Goal: Task Accomplishment & Management: Use online tool/utility

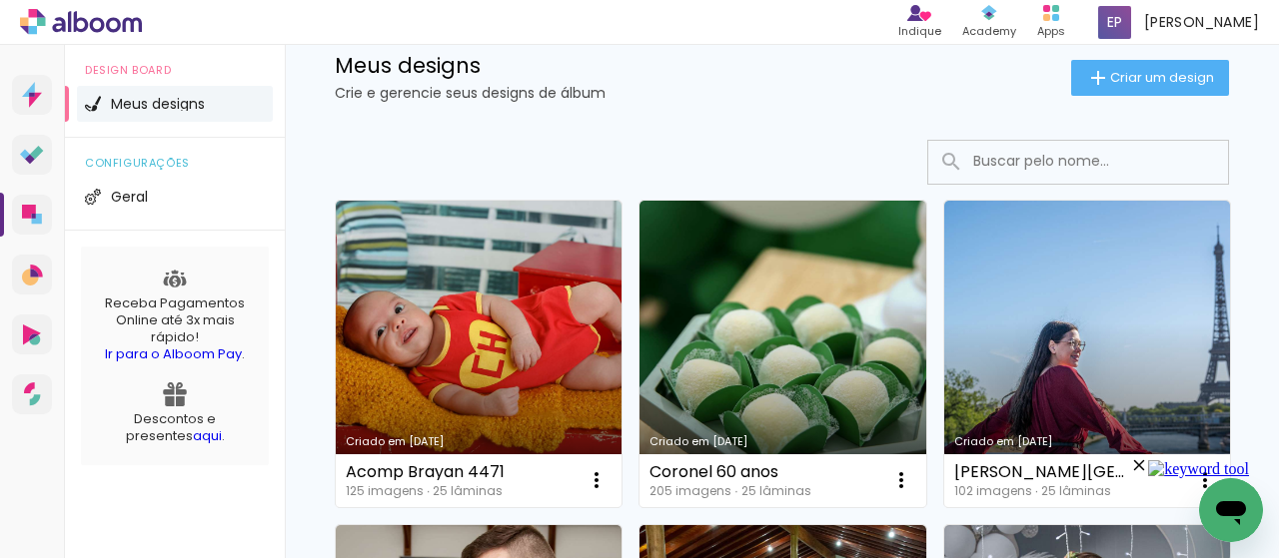
scroll to position [100, 0]
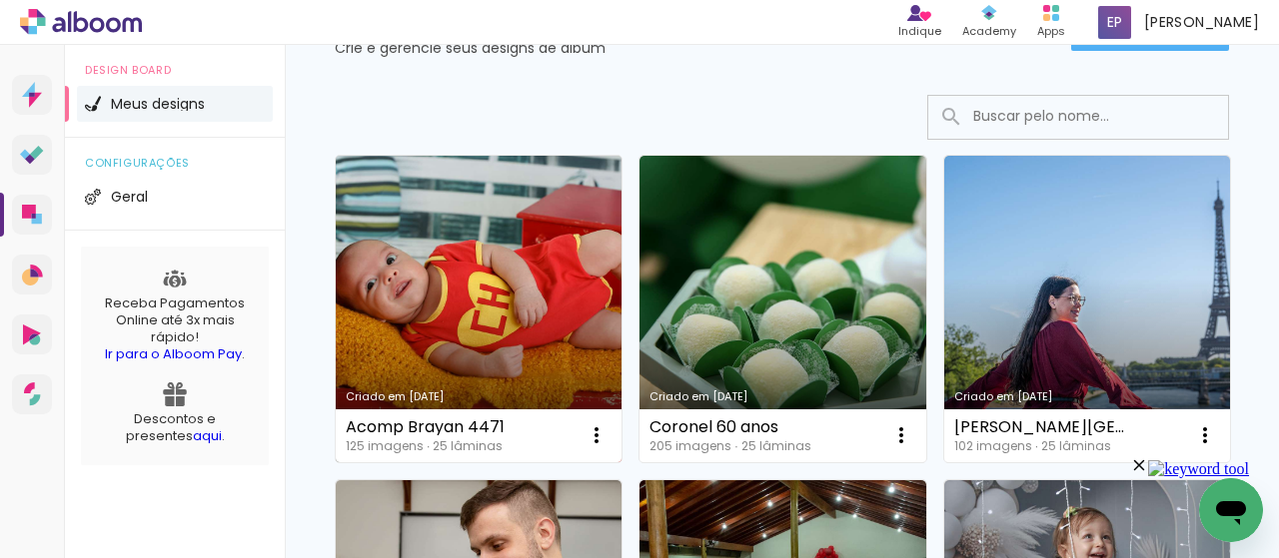
click at [537, 253] on link "Criado em [DATE]" at bounding box center [479, 309] width 286 height 307
click at [0, 0] on neon-animated-pages "Confirmar Cancelar" at bounding box center [0, 0] width 0 height 0
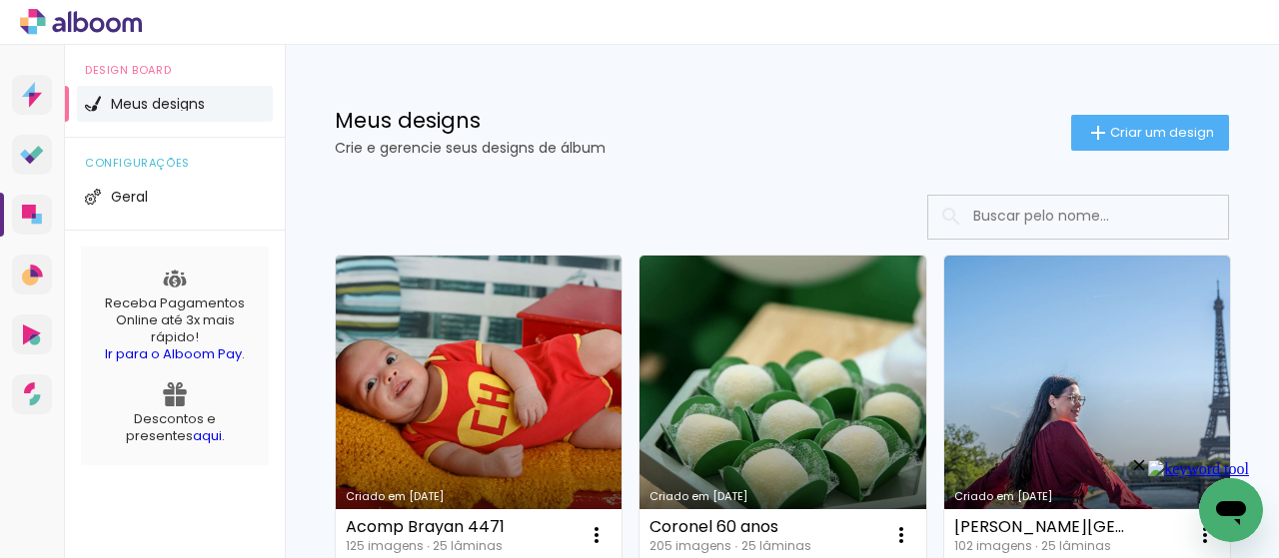
click at [555, 390] on link "Criado em 08/09/25" at bounding box center [479, 409] width 286 height 307
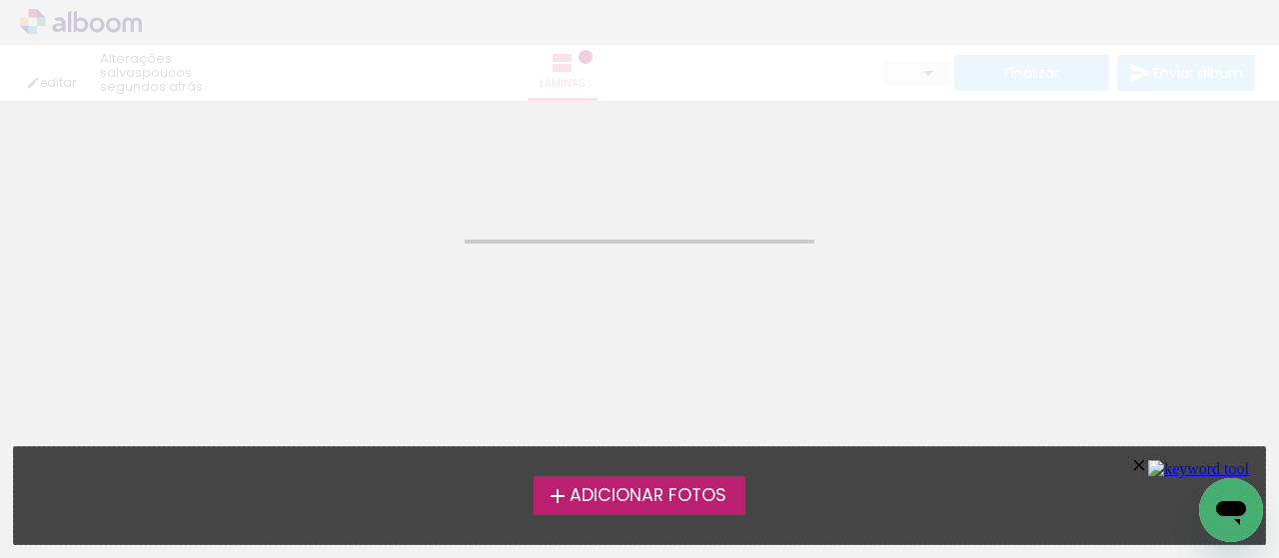
click at [555, 390] on neon-animated-pages "Confirmar Cancelar" at bounding box center [639, 330] width 1279 height 458
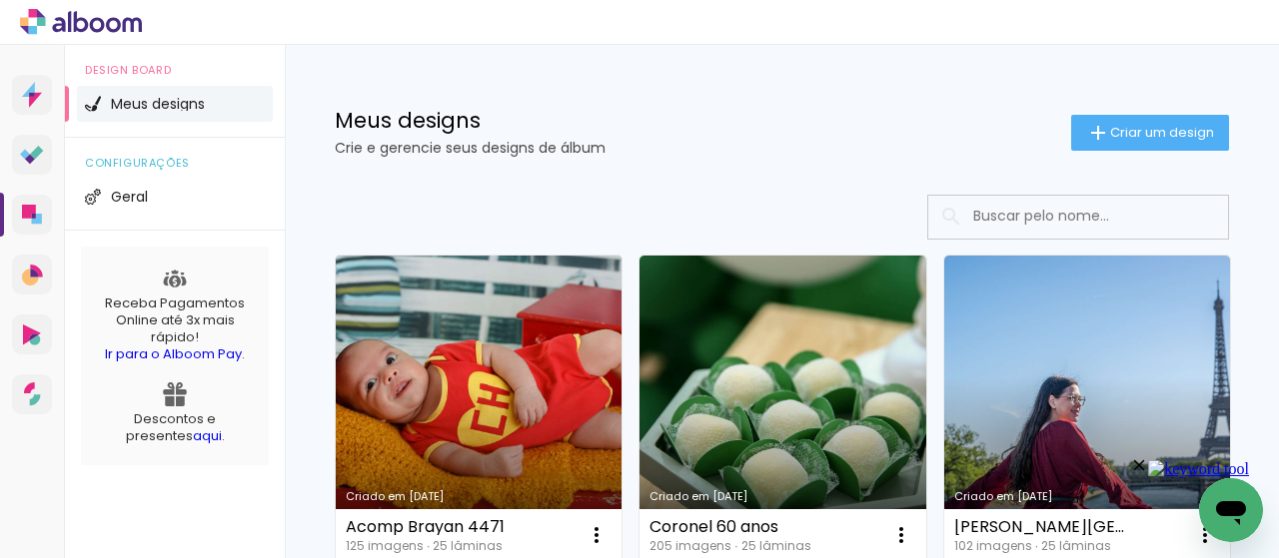
click at [550, 406] on link "Criado em [DATE]" at bounding box center [479, 409] width 286 height 307
